Goal: Transaction & Acquisition: Purchase product/service

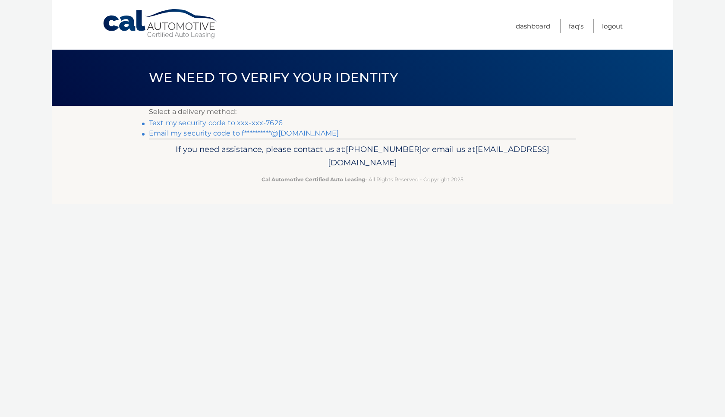
click at [223, 123] on link "Text my security code to xxx-xxx-7626" at bounding box center [216, 123] width 134 height 8
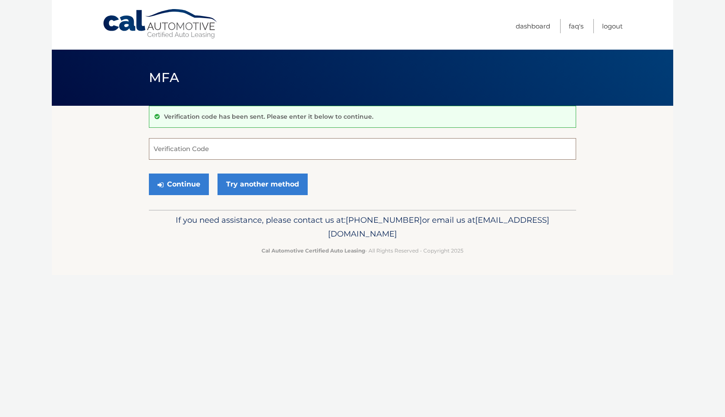
click at [211, 150] on input "Verification Code" at bounding box center [362, 149] width 427 height 22
type input "907062"
click at [183, 188] on button "Continue" at bounding box center [179, 184] width 60 height 22
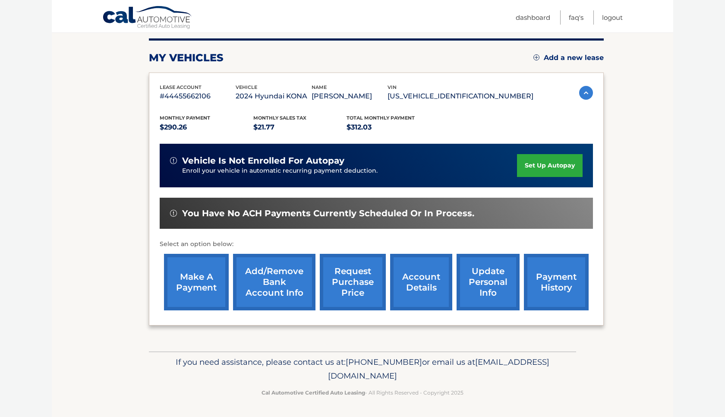
scroll to position [127, 0]
click at [185, 269] on link "make a payment" at bounding box center [196, 282] width 65 height 57
click at [192, 258] on link "make a payment" at bounding box center [196, 282] width 65 height 57
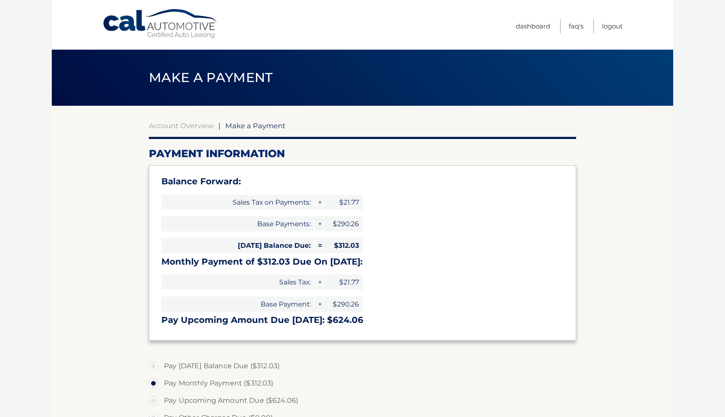
select select "NWZhMGMyOGQtNjJkNy00OWQ5LTgyY2UtZDFmNmRiNmFmOGQ0"
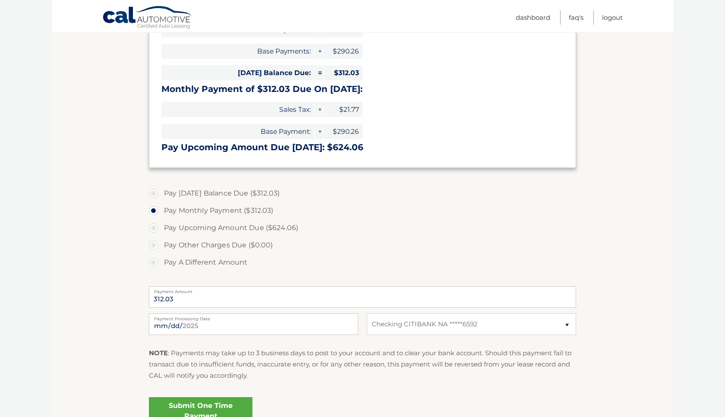
scroll to position [258, 0]
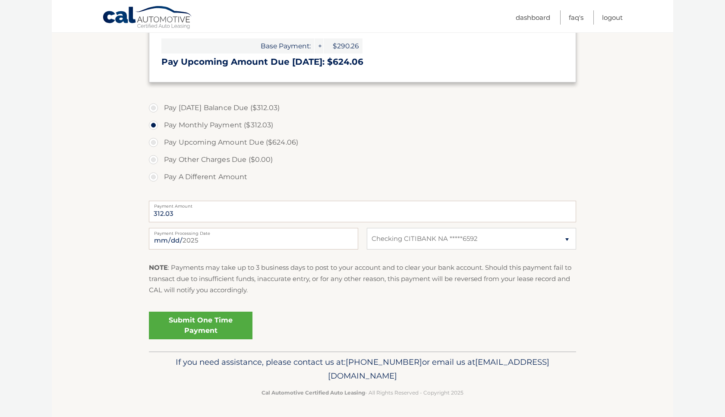
click at [201, 323] on link "Submit One Time Payment" at bounding box center [201, 325] width 104 height 28
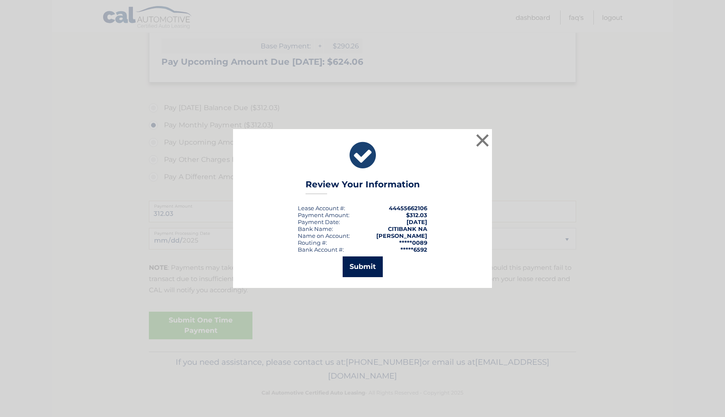
click at [368, 267] on button "Submit" at bounding box center [362, 266] width 40 height 21
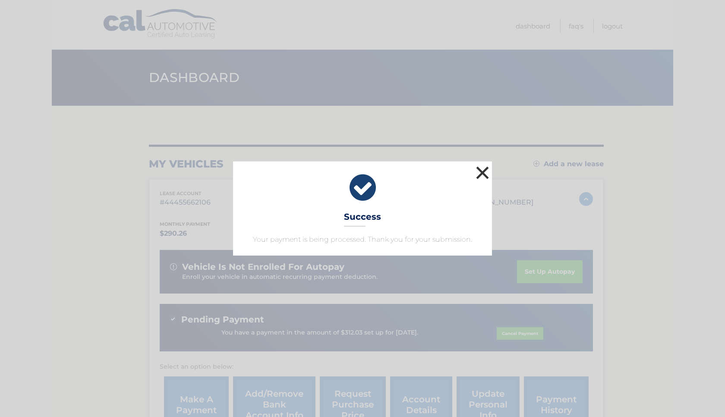
click at [483, 170] on button "×" at bounding box center [482, 172] width 17 height 17
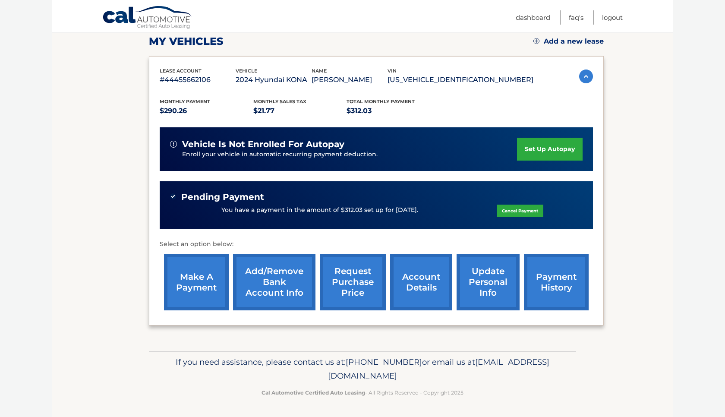
scroll to position [143, 0]
click at [612, 19] on link "Logout" at bounding box center [612, 17] width 21 height 14
